Goal: Transaction & Acquisition: Purchase product/service

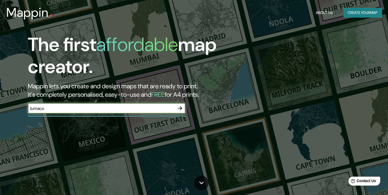
type input "tumaco"
click at [178, 109] on icon "button" at bounding box center [180, 108] width 6 height 6
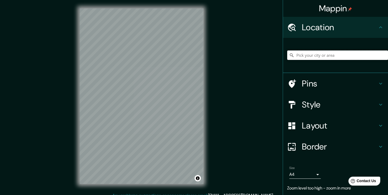
click at [302, 57] on input "Pick your city or area" at bounding box center [337, 54] width 101 height 9
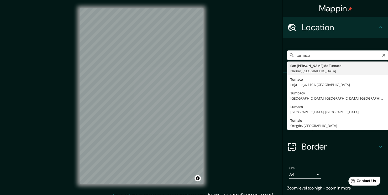
type input "San [PERSON_NAME] de Tumaco, [GEOGRAPHIC_DATA], [GEOGRAPHIC_DATA]"
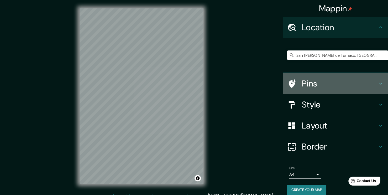
click at [315, 77] on div "Pins" at bounding box center [335, 83] width 105 height 21
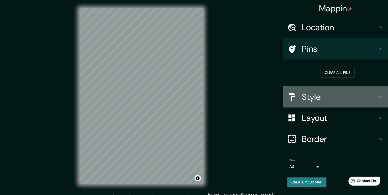
click at [324, 96] on h4 "Style" at bounding box center [340, 97] width 76 height 11
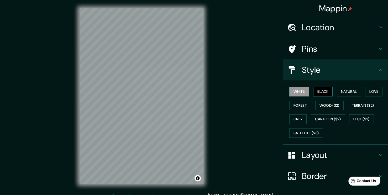
click at [321, 90] on button "Black" at bounding box center [323, 92] width 20 height 10
click at [347, 95] on button "Natural" at bounding box center [349, 92] width 24 height 10
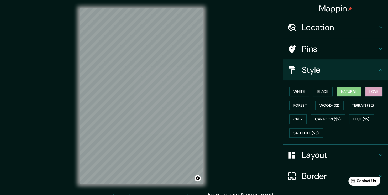
click at [371, 91] on button "Love" at bounding box center [374, 92] width 17 height 10
click at [299, 105] on button "Forest" at bounding box center [301, 106] width 22 height 10
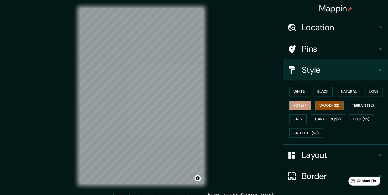
click at [327, 106] on button "Wood ($2)" at bounding box center [330, 106] width 28 height 10
click at [354, 103] on button "Terrain ($2)" at bounding box center [363, 106] width 30 height 10
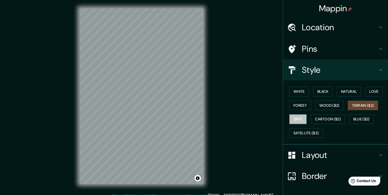
click at [297, 120] on button "Grey" at bounding box center [298, 119] width 17 height 10
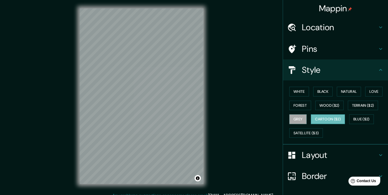
click at [311, 121] on button "Cartoon ($2)" at bounding box center [328, 119] width 34 height 10
click at [358, 120] on button "Blue ($2)" at bounding box center [361, 119] width 25 height 10
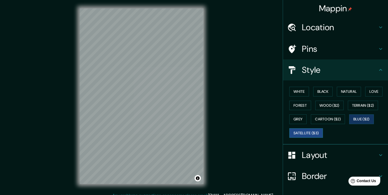
click at [312, 130] on button "Satellite ($3)" at bounding box center [307, 133] width 34 height 10
click at [292, 94] on button "White" at bounding box center [300, 92] width 20 height 10
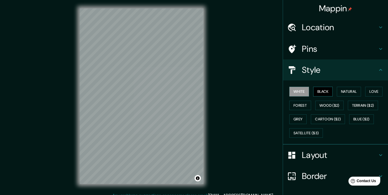
click at [323, 90] on button "Black" at bounding box center [323, 92] width 20 height 10
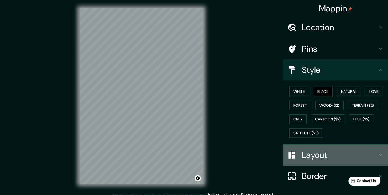
click at [320, 154] on h4 "Layout" at bounding box center [340, 155] width 76 height 11
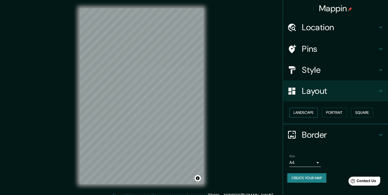
click at [310, 111] on button "Landscape" at bounding box center [304, 113] width 28 height 10
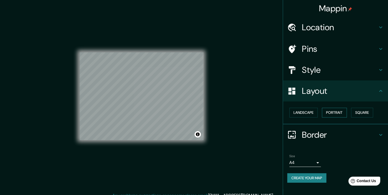
click at [328, 111] on button "Portrait" at bounding box center [334, 113] width 25 height 10
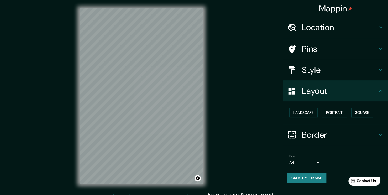
click at [358, 111] on button "Square" at bounding box center [362, 113] width 22 height 10
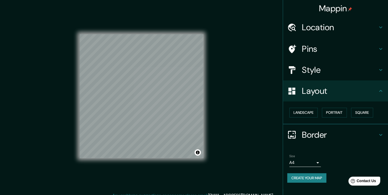
click at [306, 130] on h4 "Border" at bounding box center [340, 135] width 76 height 11
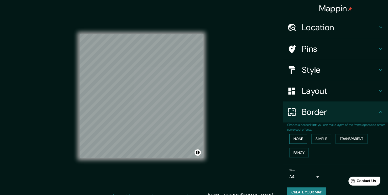
click at [295, 139] on button "None" at bounding box center [299, 139] width 18 height 10
click at [312, 139] on button "Simple" at bounding box center [322, 139] width 20 height 10
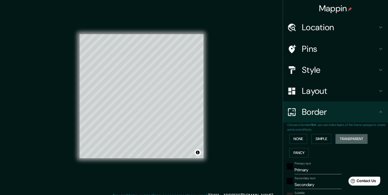
click at [347, 137] on button "Transparent" at bounding box center [352, 139] width 32 height 10
click at [301, 153] on button "Fancy" at bounding box center [299, 153] width 19 height 10
click at [298, 139] on button "None" at bounding box center [299, 139] width 18 height 10
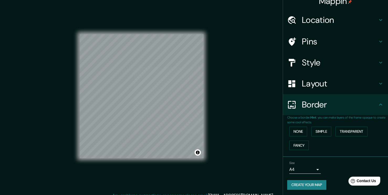
scroll to position [8, 0]
click at [304, 170] on body "Mappin Location [GEOGRAPHIC_DATA][PERSON_NAME], [GEOGRAPHIC_DATA], [GEOGRAPHIC_…" at bounding box center [194, 97] width 388 height 195
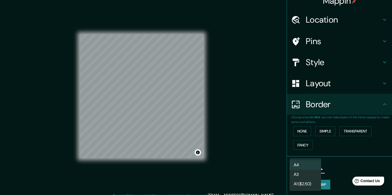
click at [306, 174] on li "A3" at bounding box center [306, 174] width 32 height 9
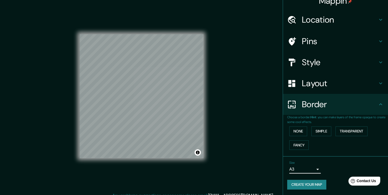
click at [301, 169] on body "Mappin Location [GEOGRAPHIC_DATA][PERSON_NAME], [GEOGRAPHIC_DATA], [GEOGRAPHIC_…" at bounding box center [194, 97] width 388 height 195
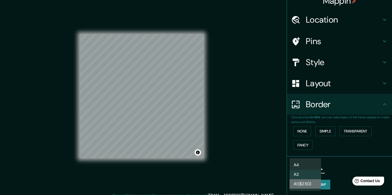
click at [302, 181] on li "A1 ($2.50)" at bounding box center [306, 183] width 32 height 9
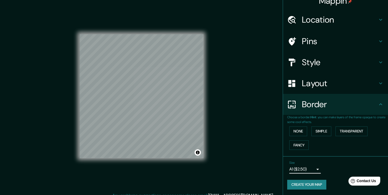
click at [299, 169] on body "Mappin Location [GEOGRAPHIC_DATA][PERSON_NAME], [GEOGRAPHIC_DATA], [GEOGRAPHIC_…" at bounding box center [194, 97] width 388 height 195
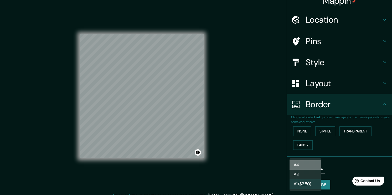
click at [300, 164] on li "A4" at bounding box center [306, 164] width 32 height 9
type input "single"
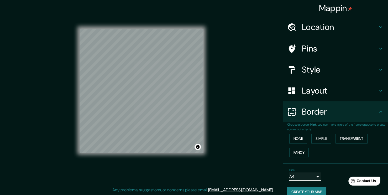
scroll to position [0, 0]
click at [316, 49] on h4 "Pins" at bounding box center [340, 49] width 76 height 11
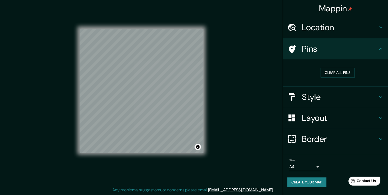
click at [320, 25] on h4 "Location" at bounding box center [340, 27] width 76 height 11
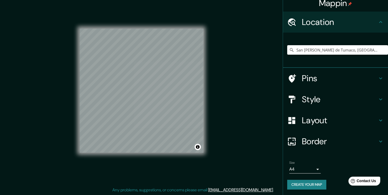
scroll to position [6, 0]
click at [304, 183] on button "Create your map" at bounding box center [306, 184] width 39 height 10
click at [310, 182] on button "Create your map" at bounding box center [306, 184] width 39 height 10
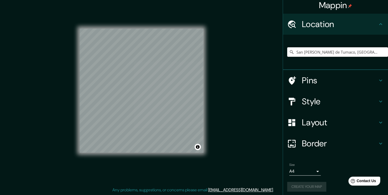
scroll to position [0, 0]
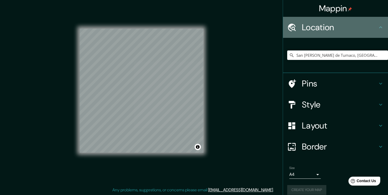
click at [371, 27] on h4 "Location" at bounding box center [340, 27] width 76 height 11
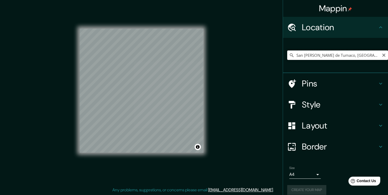
click at [369, 56] on input "San [PERSON_NAME] de Tumaco, [GEOGRAPHIC_DATA], [GEOGRAPHIC_DATA]" at bounding box center [337, 54] width 101 height 9
click at [382, 55] on icon "Clear" at bounding box center [384, 55] width 4 height 4
click at [325, 54] on input "Pick your city or area" at bounding box center [337, 54] width 101 height 9
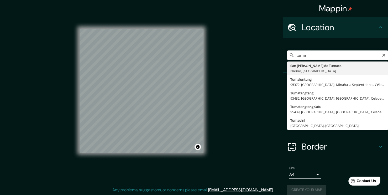
type input "San [PERSON_NAME] de Tumaco, [GEOGRAPHIC_DATA], [GEOGRAPHIC_DATA]"
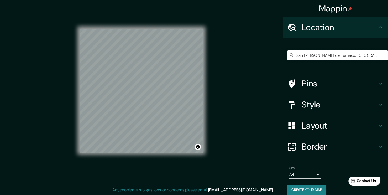
click at [331, 97] on div "Style" at bounding box center [335, 104] width 105 height 21
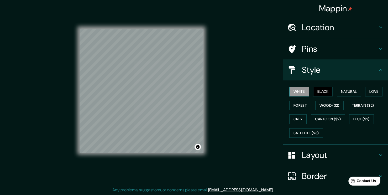
click at [295, 91] on button "White" at bounding box center [300, 92] width 20 height 10
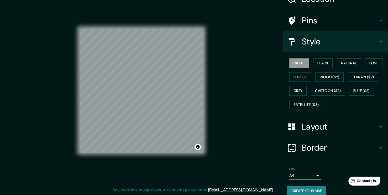
scroll to position [34, 0]
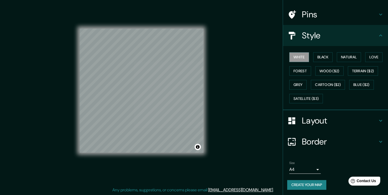
click at [303, 184] on button "Create your map" at bounding box center [306, 185] width 39 height 10
click at [322, 58] on button "Black" at bounding box center [323, 57] width 20 height 10
click at [302, 186] on button "Create your map" at bounding box center [306, 185] width 39 height 10
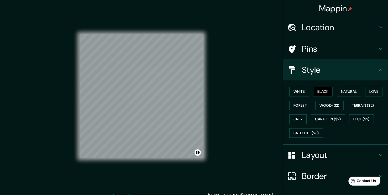
scroll to position [0, 0]
